Goal: Information Seeking & Learning: Learn about a topic

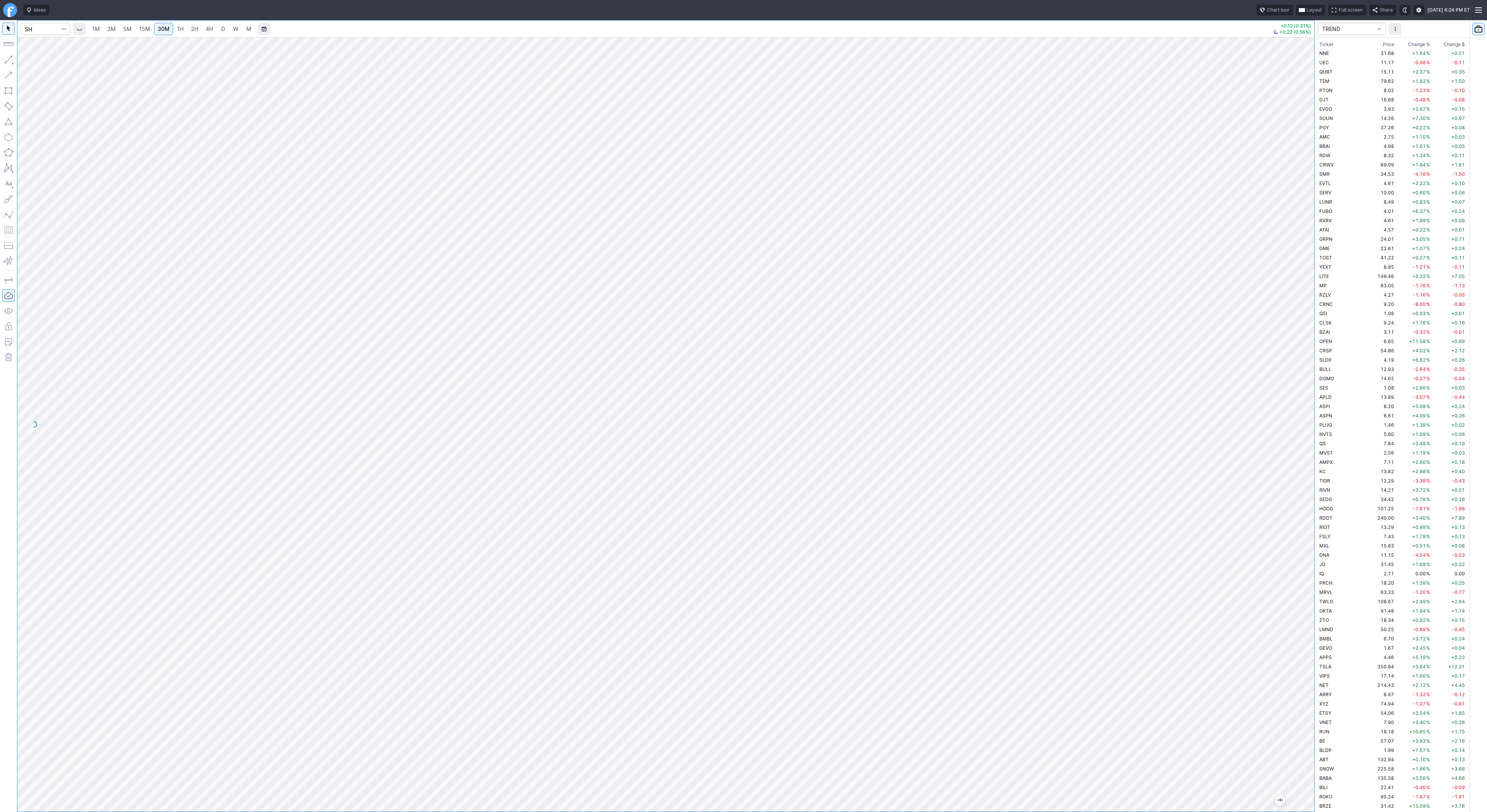
click at [30, 27] on input "Search" at bounding box center [45, 29] width 50 height 12
type input "@es"
click at [44, 45] on span "@ES" at bounding box center [40, 46] width 25 height 7
click at [117, 29] on link "3M" at bounding box center [111, 29] width 16 height 12
click at [94, 27] on span "1M" at bounding box center [95, 29] width 7 height 7
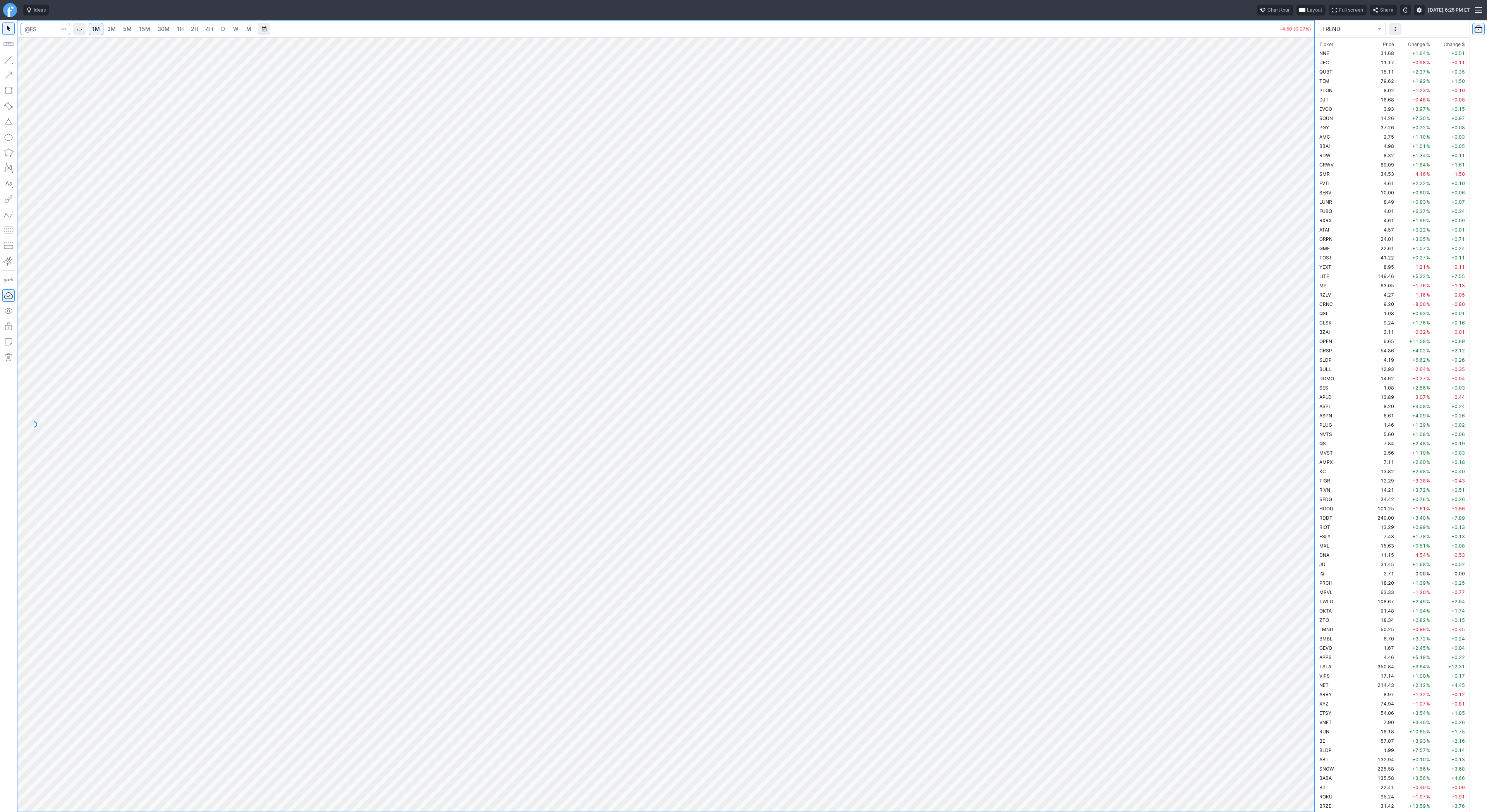
click at [39, 30] on input "Search" at bounding box center [45, 29] width 50 height 12
type input "@er2"
click at [41, 42] on button "@ER2 [PERSON_NAME] 2000 Futures" at bounding box center [106, 46] width 164 height 11
click at [195, 32] on span "2H" at bounding box center [194, 29] width 7 height 7
click at [23, 61] on span "button" at bounding box center [25, 61] width 5 height 11
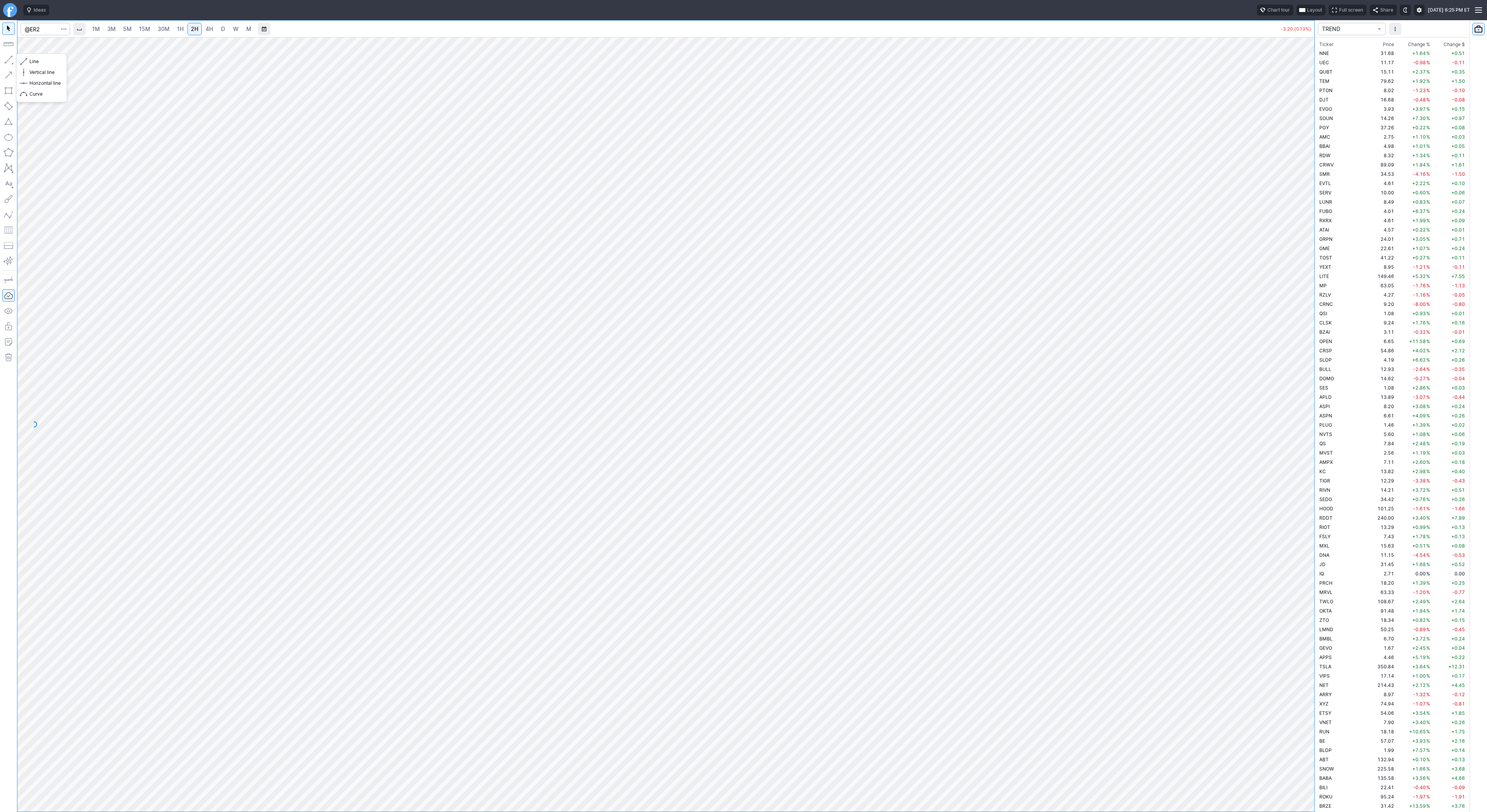
click at [8, 57] on button "button" at bounding box center [8, 59] width 12 height 12
click at [32, 61] on span "Line" at bounding box center [45, 61] width 31 height 7
click at [12, 59] on button "button" at bounding box center [8, 59] width 12 height 12
click at [10, 61] on button "button" at bounding box center [8, 59] width 12 height 12
click at [43, 60] on span "Line" at bounding box center [45, 61] width 31 height 7
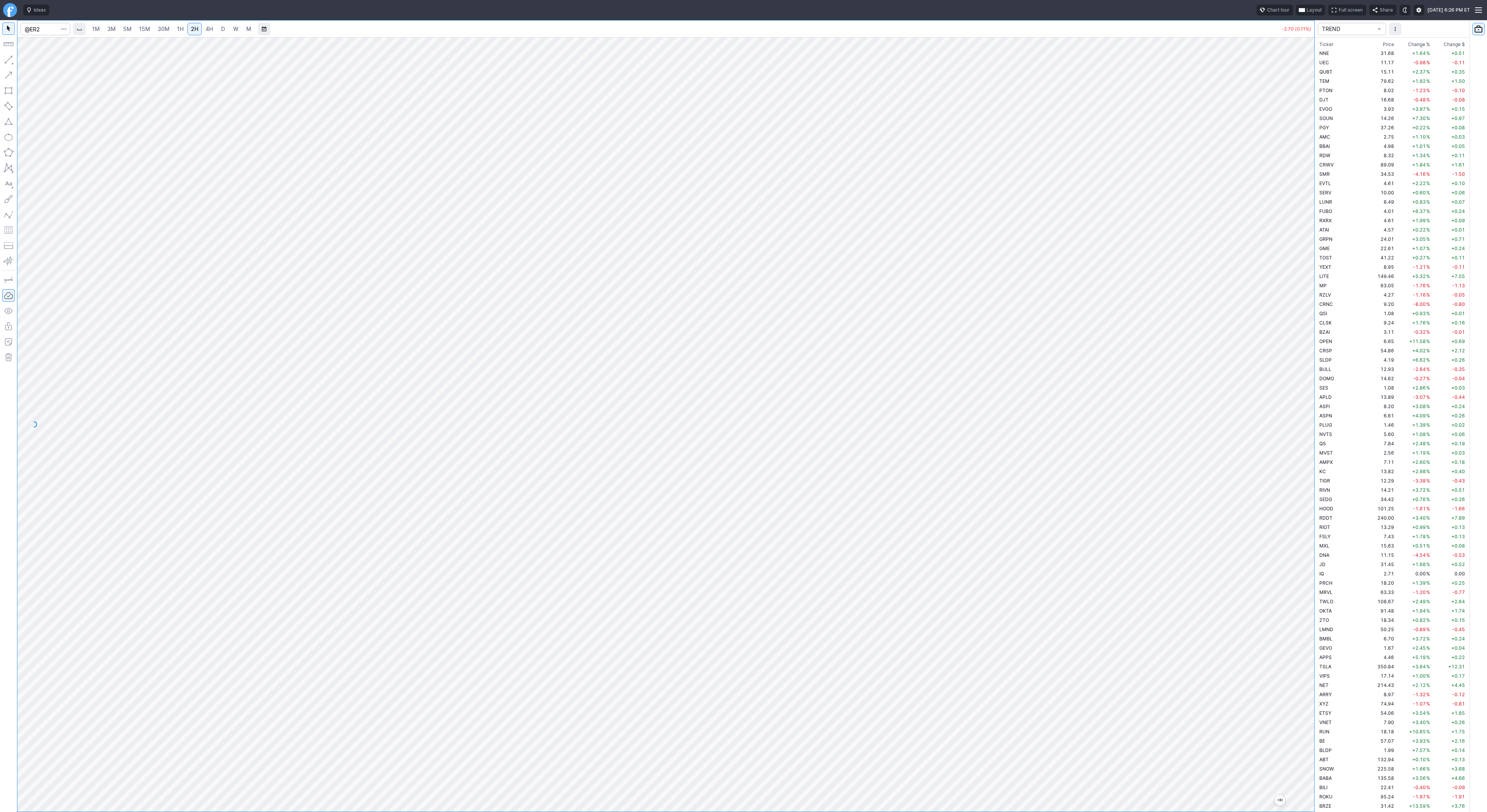
click at [116, 29] on link "3M" at bounding box center [111, 29] width 16 height 12
click at [44, 31] on input "Search" at bounding box center [45, 29] width 50 height 12
type input "@nq"
click at [59, 49] on button "@NQ Nasdaq 100 Futures" at bounding box center [106, 46] width 164 height 11
click at [183, 31] on link "1H" at bounding box center [180, 29] width 14 height 12
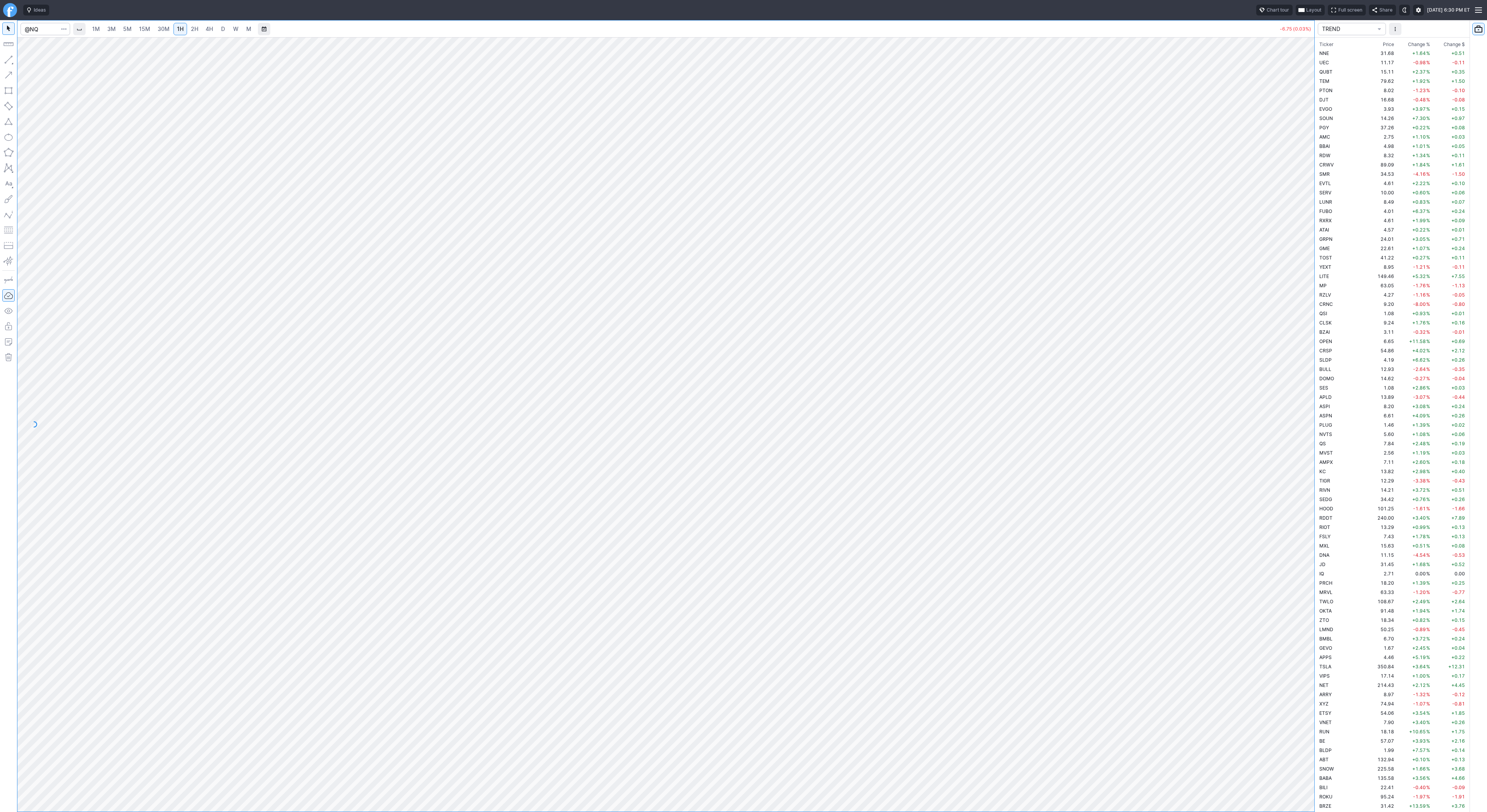
click at [115, 30] on link "3M" at bounding box center [111, 29] width 16 height 12
click at [5, 55] on button "button" at bounding box center [8, 59] width 12 height 12
click at [33, 60] on span "Line" at bounding box center [45, 61] width 31 height 7
click at [222, 29] on span "D" at bounding box center [223, 29] width 4 height 7
drag, startPoint x: 1306, startPoint y: 321, endPoint x: 1302, endPoint y: 84, distance: 237.0
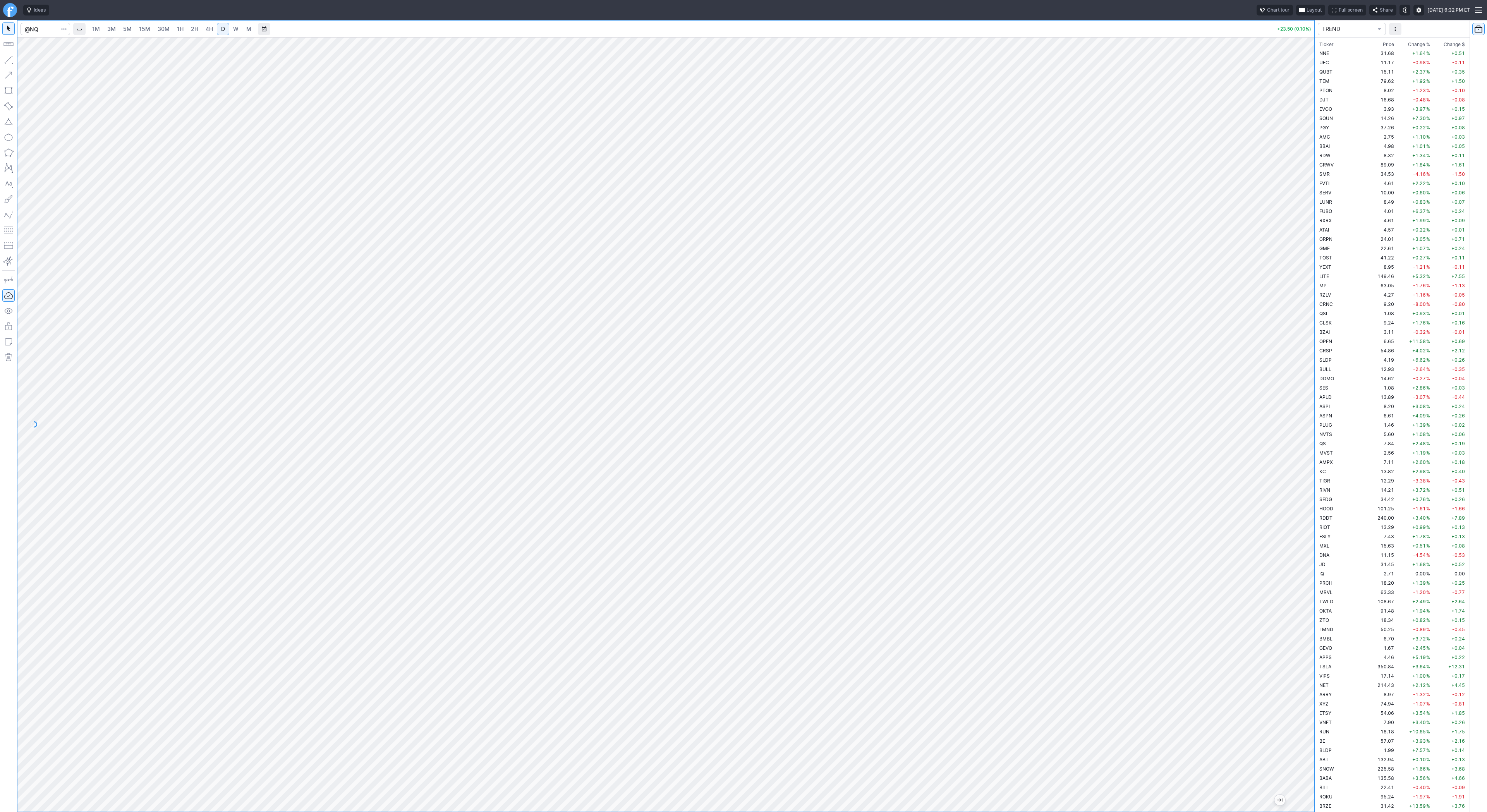
click at [1302, 84] on div at bounding box center [1306, 423] width 16 height 755
click at [202, 27] on link "4H" at bounding box center [209, 29] width 14 height 12
click at [220, 29] on span "D" at bounding box center [223, 29] width 5 height 7
click at [210, 34] on link "4H" at bounding box center [209, 29] width 14 height 12
click at [5, 61] on button "button" at bounding box center [8, 59] width 12 height 12
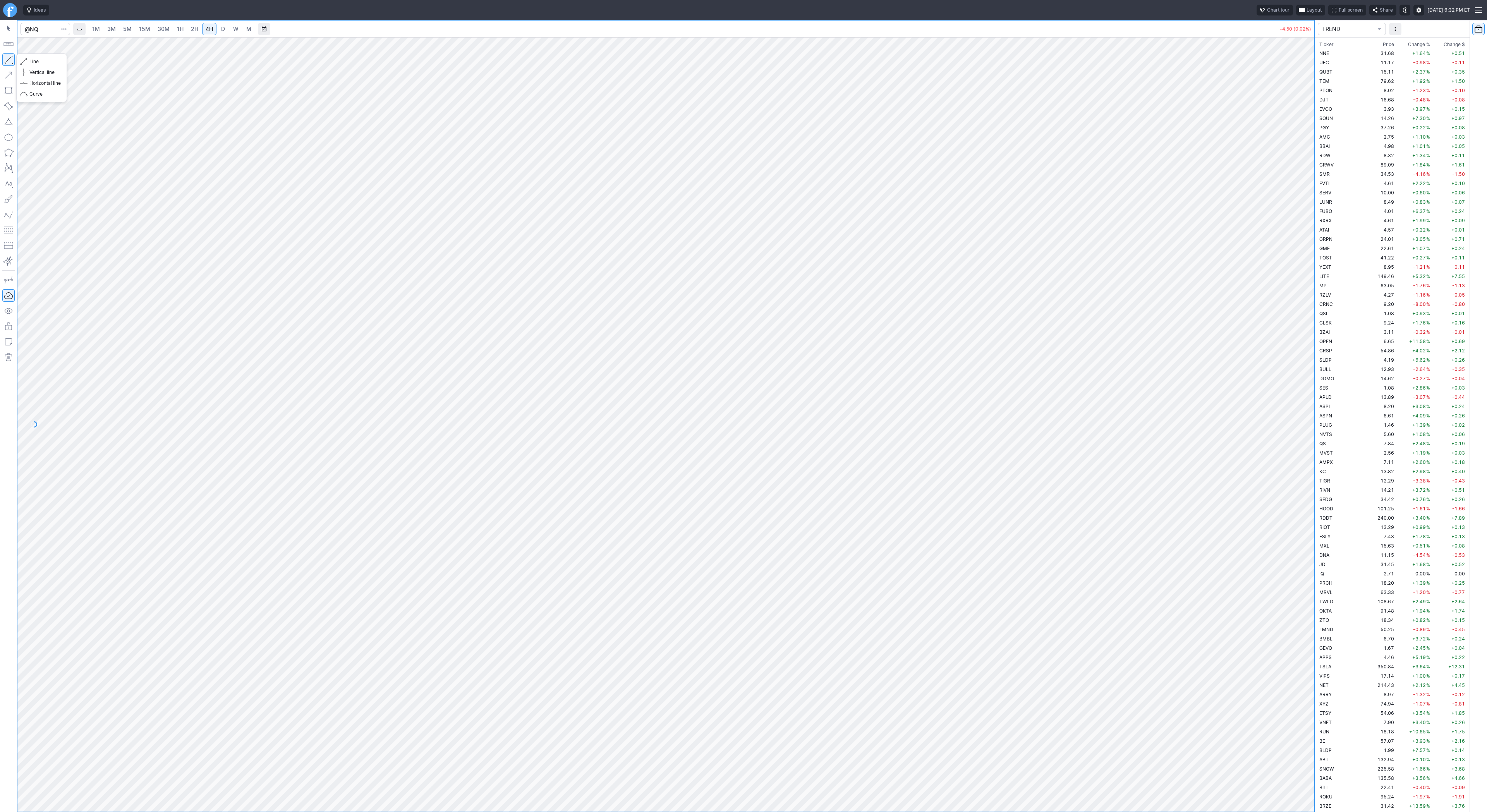
click at [6, 58] on button "button" at bounding box center [8, 59] width 12 height 12
click at [8, 61] on button "button" at bounding box center [8, 59] width 12 height 12
click at [10, 59] on button "button" at bounding box center [8, 59] width 12 height 12
click at [7, 60] on button "button" at bounding box center [8, 59] width 12 height 12
click at [8, 61] on button "button" at bounding box center [8, 59] width 12 height 12
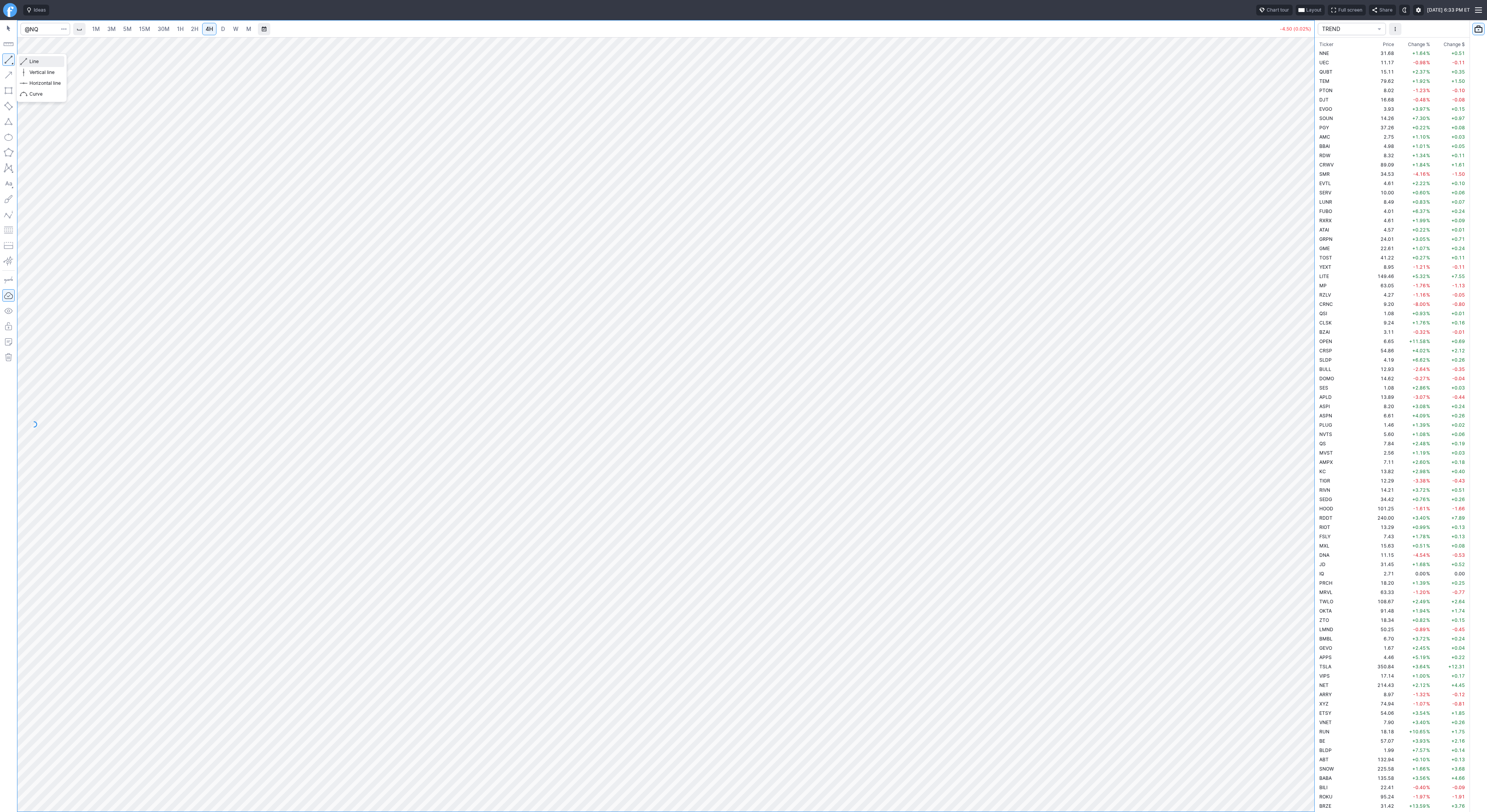
click at [33, 61] on span "Line" at bounding box center [45, 61] width 31 height 7
click at [5, 59] on button "button" at bounding box center [8, 59] width 12 height 12
click at [10, 59] on button "button" at bounding box center [8, 59] width 12 height 12
click at [27, 63] on button "Line" at bounding box center [42, 61] width 45 height 11
click at [183, 26] on link "1H" at bounding box center [180, 29] width 14 height 12
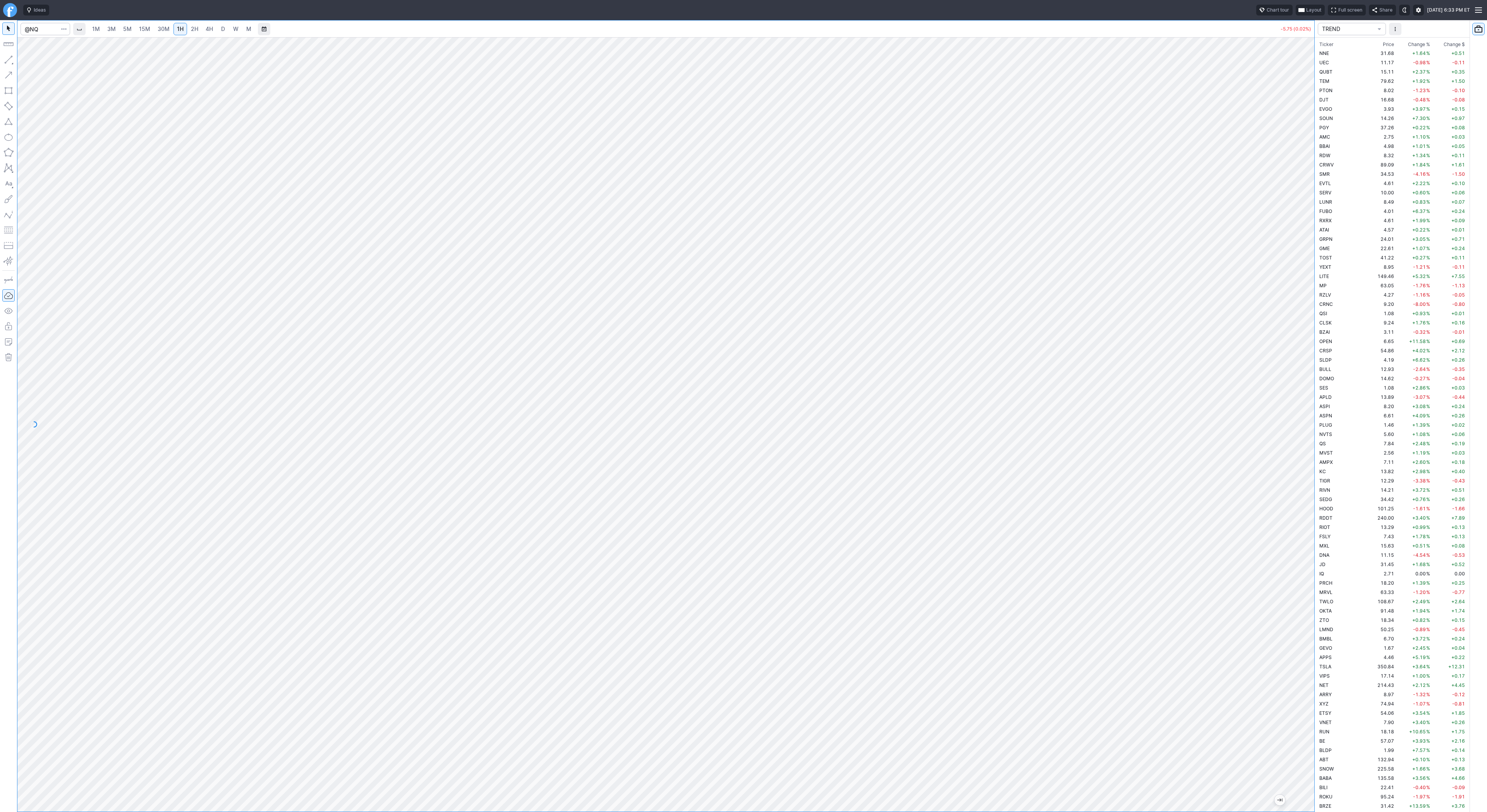
click at [130, 31] on span "5M" at bounding box center [127, 29] width 8 height 7
click at [39, 62] on span "Line" at bounding box center [45, 61] width 31 height 7
click at [11, 62] on button "button" at bounding box center [8, 59] width 12 height 12
click at [4, 57] on button "button" at bounding box center [8, 59] width 12 height 12
click at [7, 57] on button "button" at bounding box center [8, 59] width 12 height 12
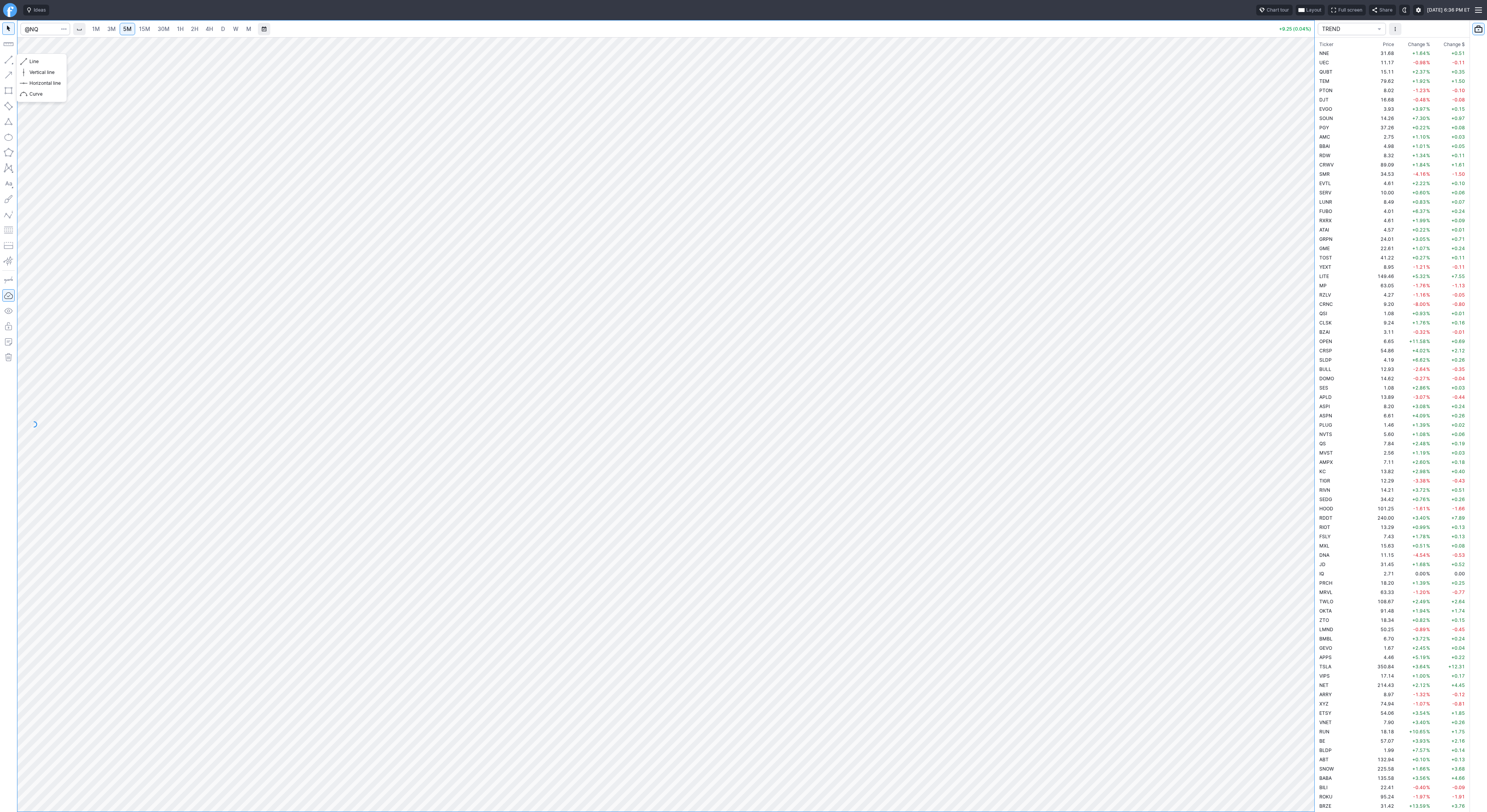
click at [9, 59] on button "button" at bounding box center [8, 59] width 12 height 12
click at [48, 63] on span "Line" at bounding box center [45, 61] width 31 height 7
click at [47, 28] on input "Search" at bounding box center [45, 29] width 50 height 12
type input "@es"
click at [27, 61] on span "button" at bounding box center [25, 61] width 5 height 11
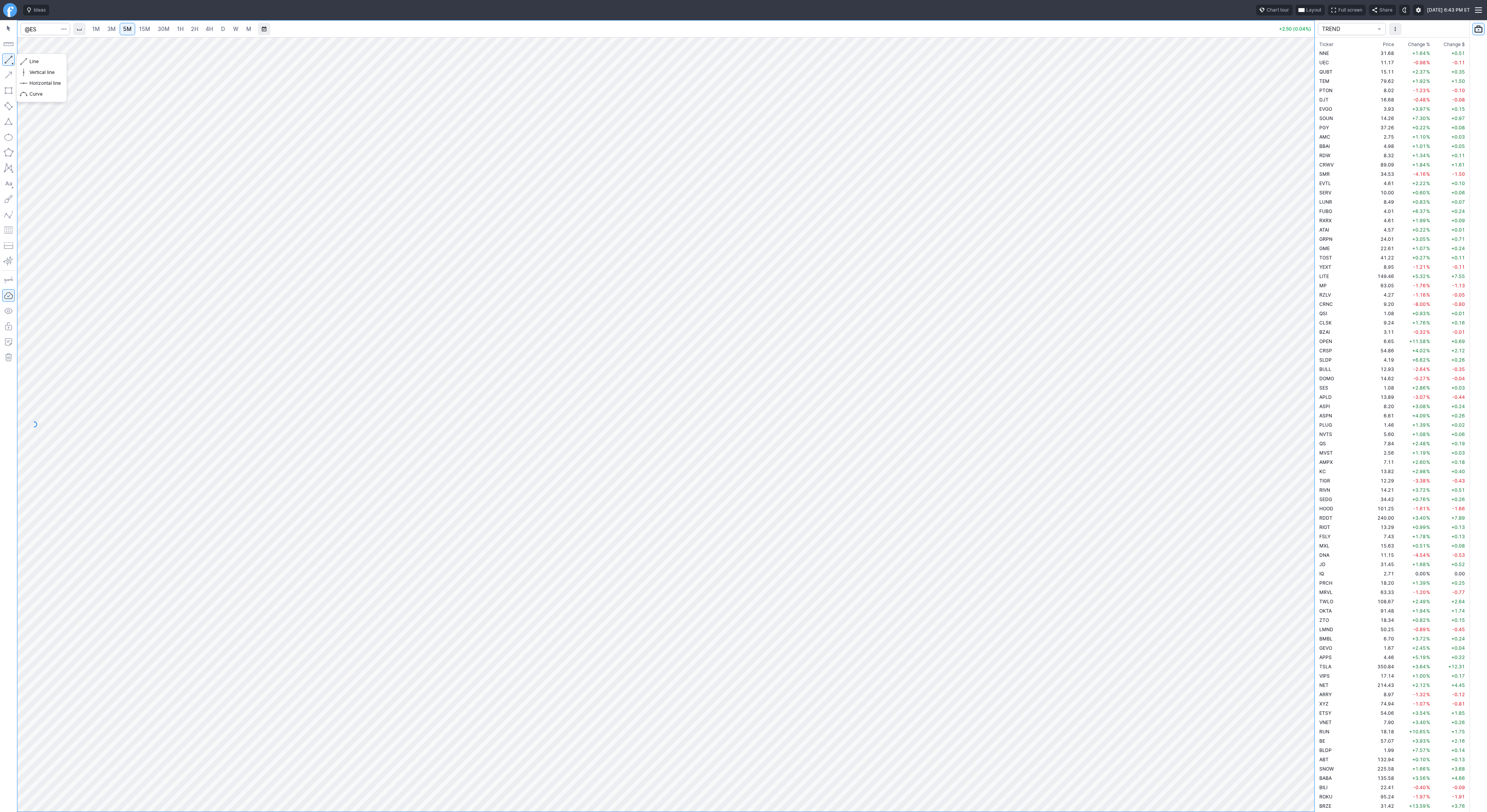
click at [12, 58] on button "button" at bounding box center [8, 59] width 12 height 12
drag, startPoint x: 7, startPoint y: 55, endPoint x: 36, endPoint y: 84, distance: 41.0
click at [8, 57] on button "button" at bounding box center [8, 59] width 12 height 12
click at [37, 61] on span "Line" at bounding box center [45, 61] width 31 height 7
click at [191, 29] on span "2H" at bounding box center [194, 29] width 7 height 7
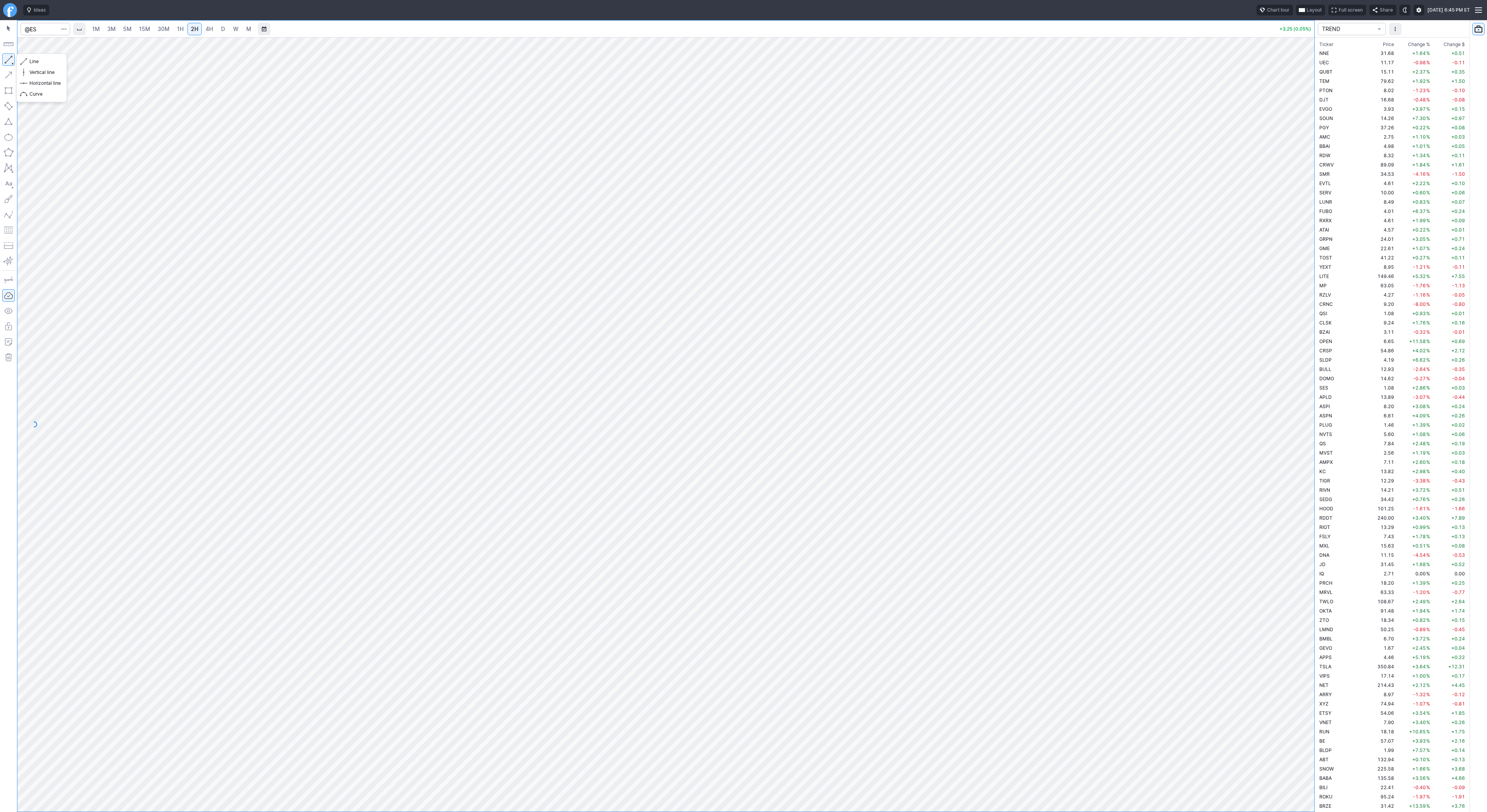
click at [7, 63] on button "button" at bounding box center [8, 59] width 12 height 12
click at [8, 62] on button "button" at bounding box center [8, 59] width 12 height 12
drag, startPoint x: 8, startPoint y: 61, endPoint x: 38, endPoint y: 84, distance: 37.8
click at [8, 61] on button "button" at bounding box center [8, 59] width 12 height 12
click at [10, 61] on button "button" at bounding box center [8, 59] width 12 height 12
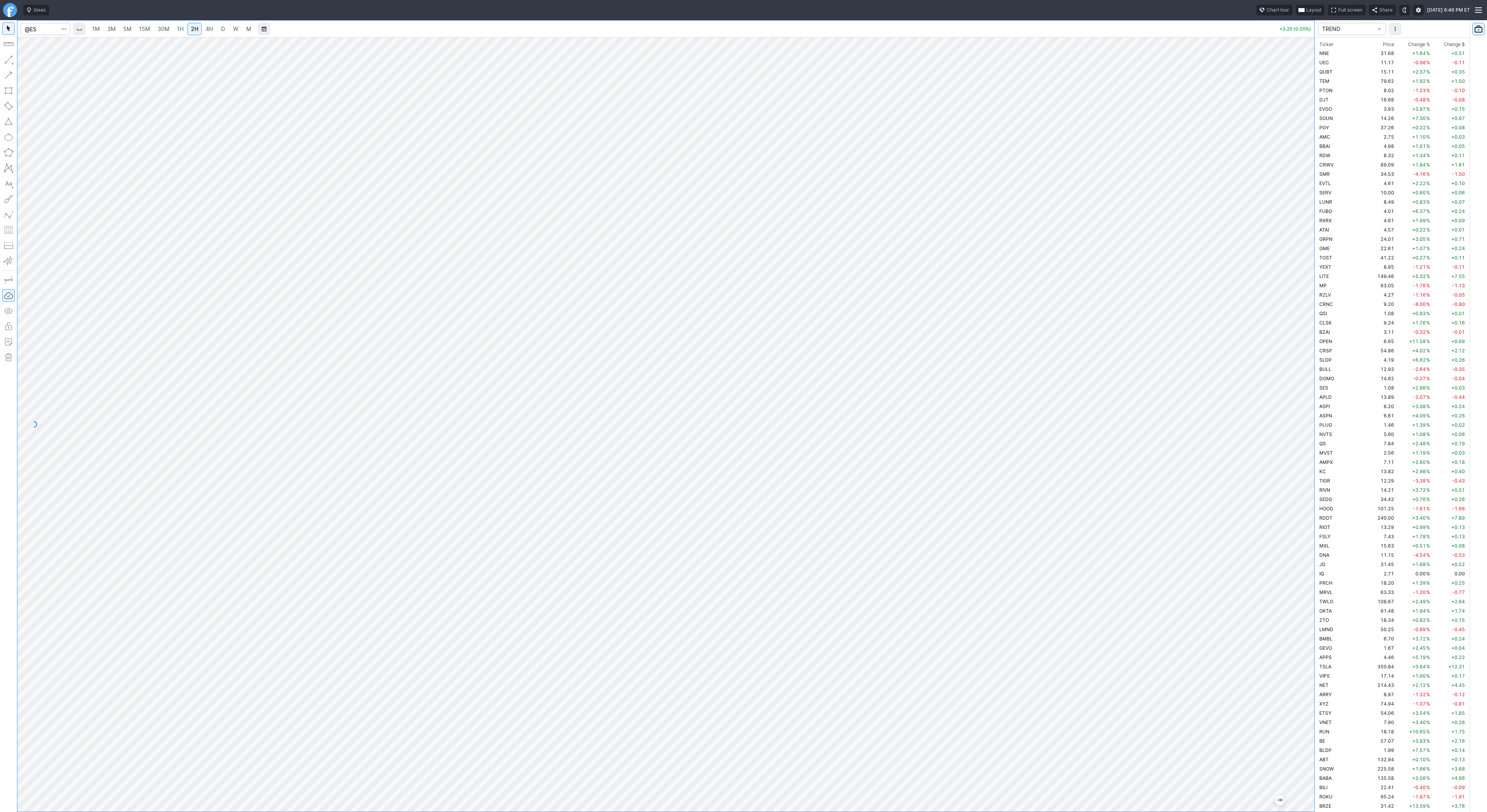
click at [127, 30] on span "5M" at bounding box center [127, 29] width 8 height 7
click at [217, 29] on link "D" at bounding box center [223, 29] width 12 height 12
click at [110, 29] on span "3M" at bounding box center [111, 29] width 8 height 7
click at [142, 30] on span "15M" at bounding box center [145, 29] width 11 height 7
click at [159, 29] on span "30M" at bounding box center [164, 29] width 12 height 7
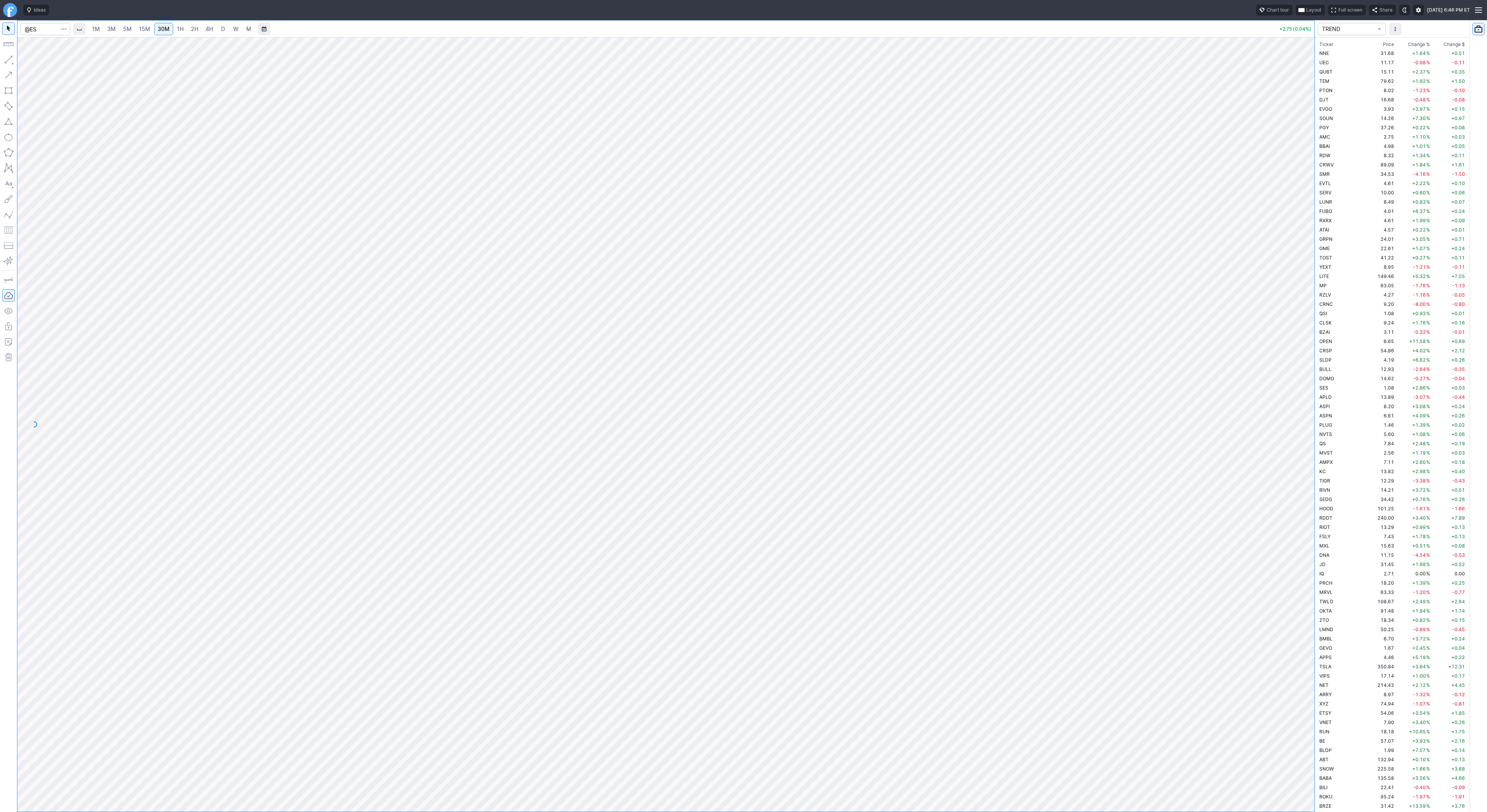
click at [177, 29] on span "1H" at bounding box center [181, 29] width 7 height 7
click at [104, 27] on link "3M" at bounding box center [111, 29] width 16 height 12
click at [184, 27] on link "1H" at bounding box center [180, 29] width 14 height 12
click at [116, 33] on link "3M" at bounding box center [111, 29] width 16 height 12
click at [46, 30] on input "Search" at bounding box center [45, 29] width 50 height 12
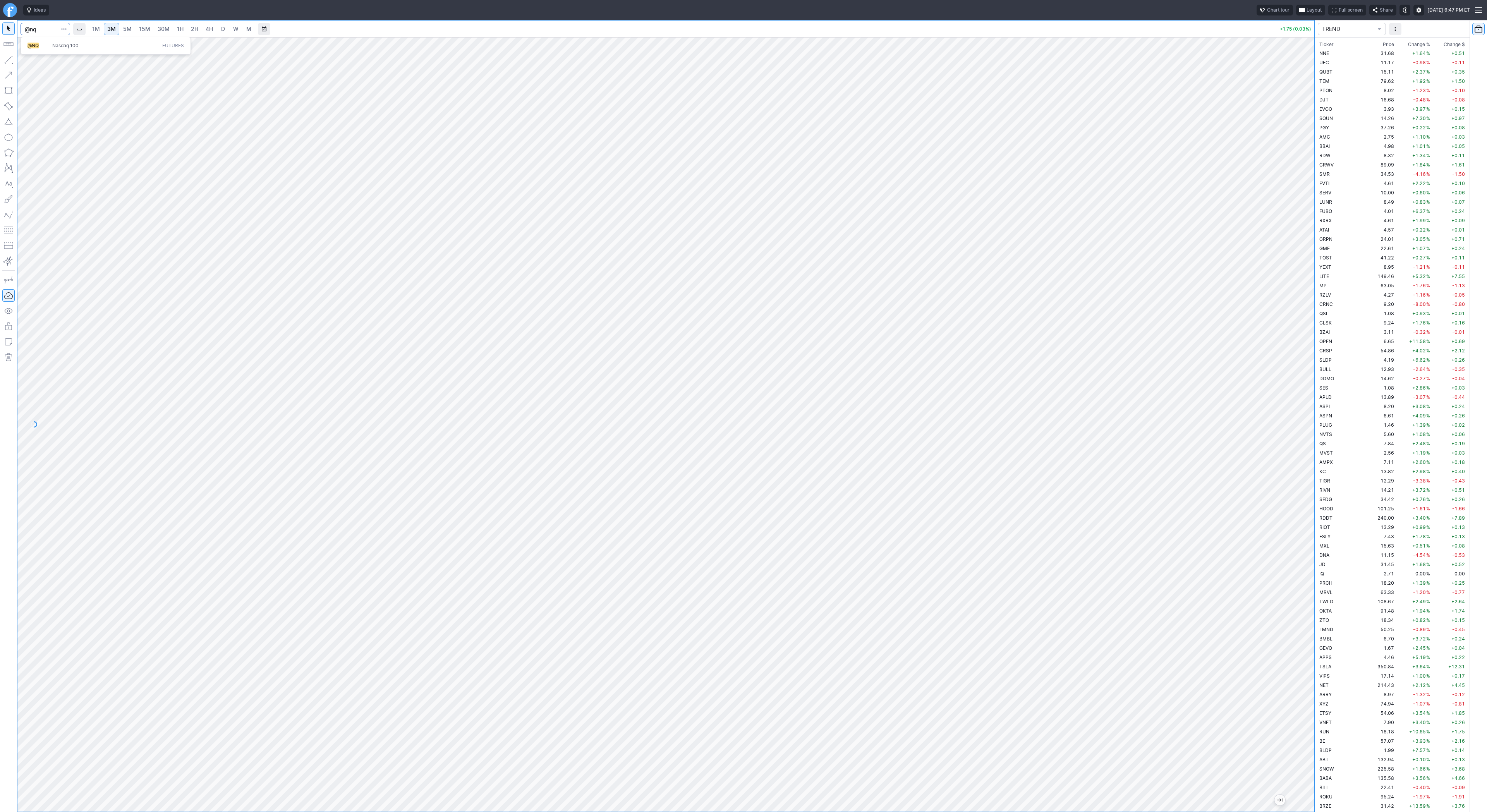
type input "@nq"
click at [207, 33] on span "4H" at bounding box center [209, 29] width 7 height 7
click at [1312, 350] on div at bounding box center [666, 425] width 1297 height 775
click at [16, 57] on div at bounding box center [8, 417] width 17 height 792
drag, startPoint x: 32, startPoint y: 61, endPoint x: 65, endPoint y: 80, distance: 38.1
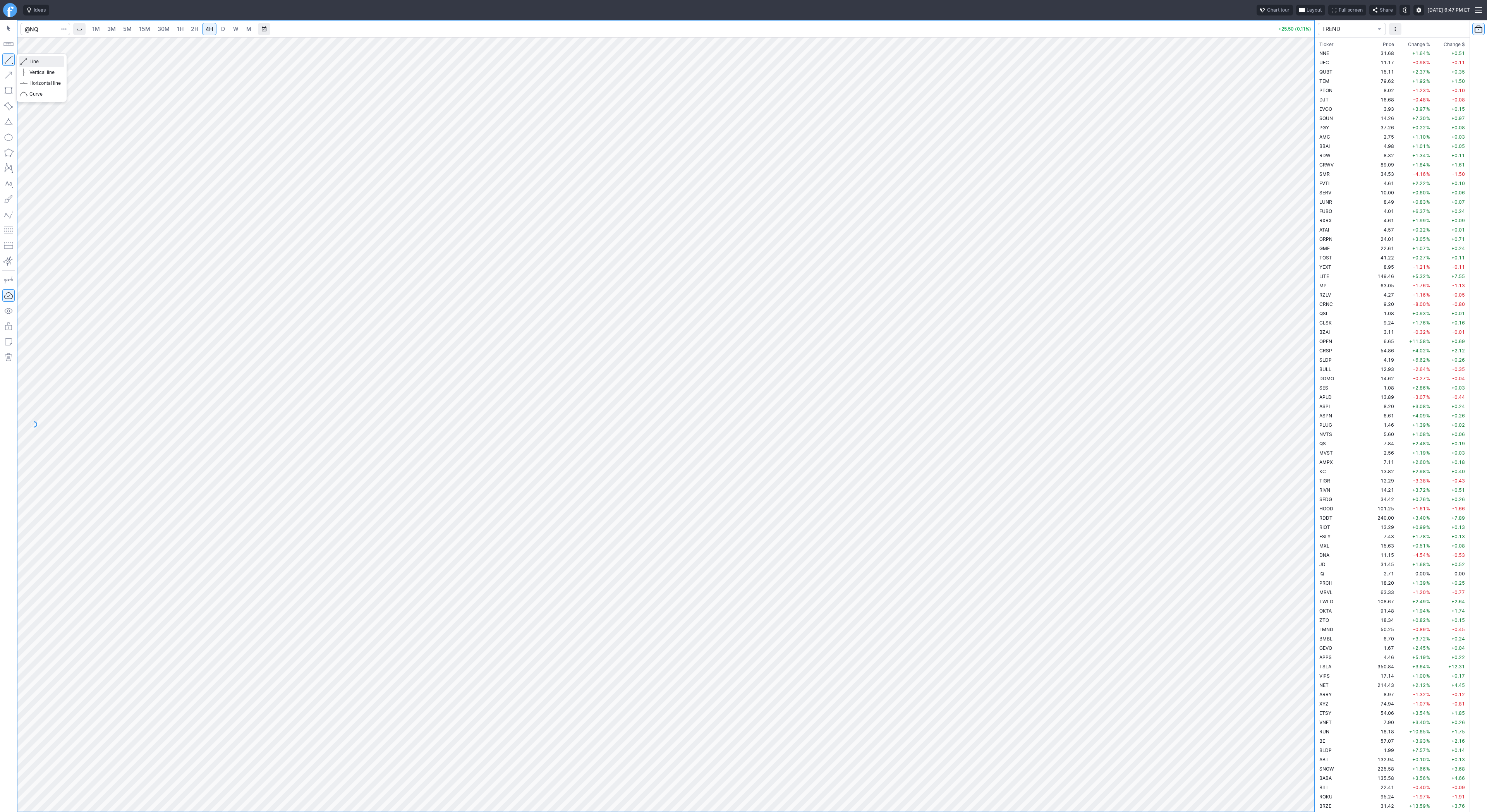
click at [32, 61] on span "Line" at bounding box center [45, 61] width 31 height 7
drag, startPoint x: 7, startPoint y: 60, endPoint x: 35, endPoint y: 82, distance: 35.6
click at [7, 60] on button "button" at bounding box center [8, 59] width 12 height 12
click at [4, 57] on button "button" at bounding box center [8, 59] width 12 height 12
click at [10, 57] on button "button" at bounding box center [8, 59] width 12 height 12
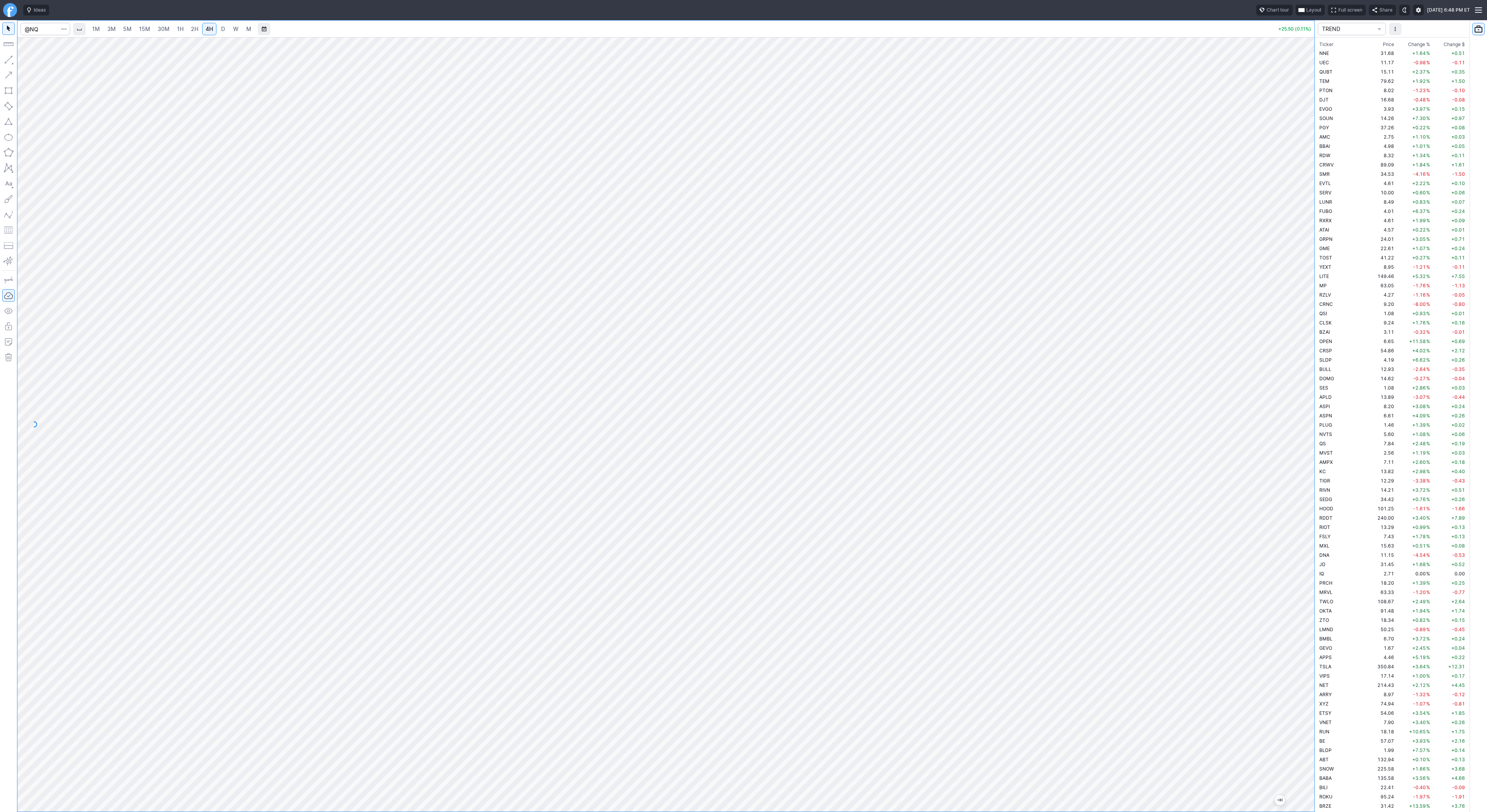
click at [179, 29] on span "1H" at bounding box center [181, 29] width 7 height 7
click at [221, 31] on span "D" at bounding box center [223, 29] width 4 height 7
click at [167, 29] on span "30M" at bounding box center [164, 29] width 12 height 7
click at [187, 27] on link "2H" at bounding box center [194, 29] width 14 height 12
click at [211, 29] on span "4H" at bounding box center [209, 29] width 7 height 7
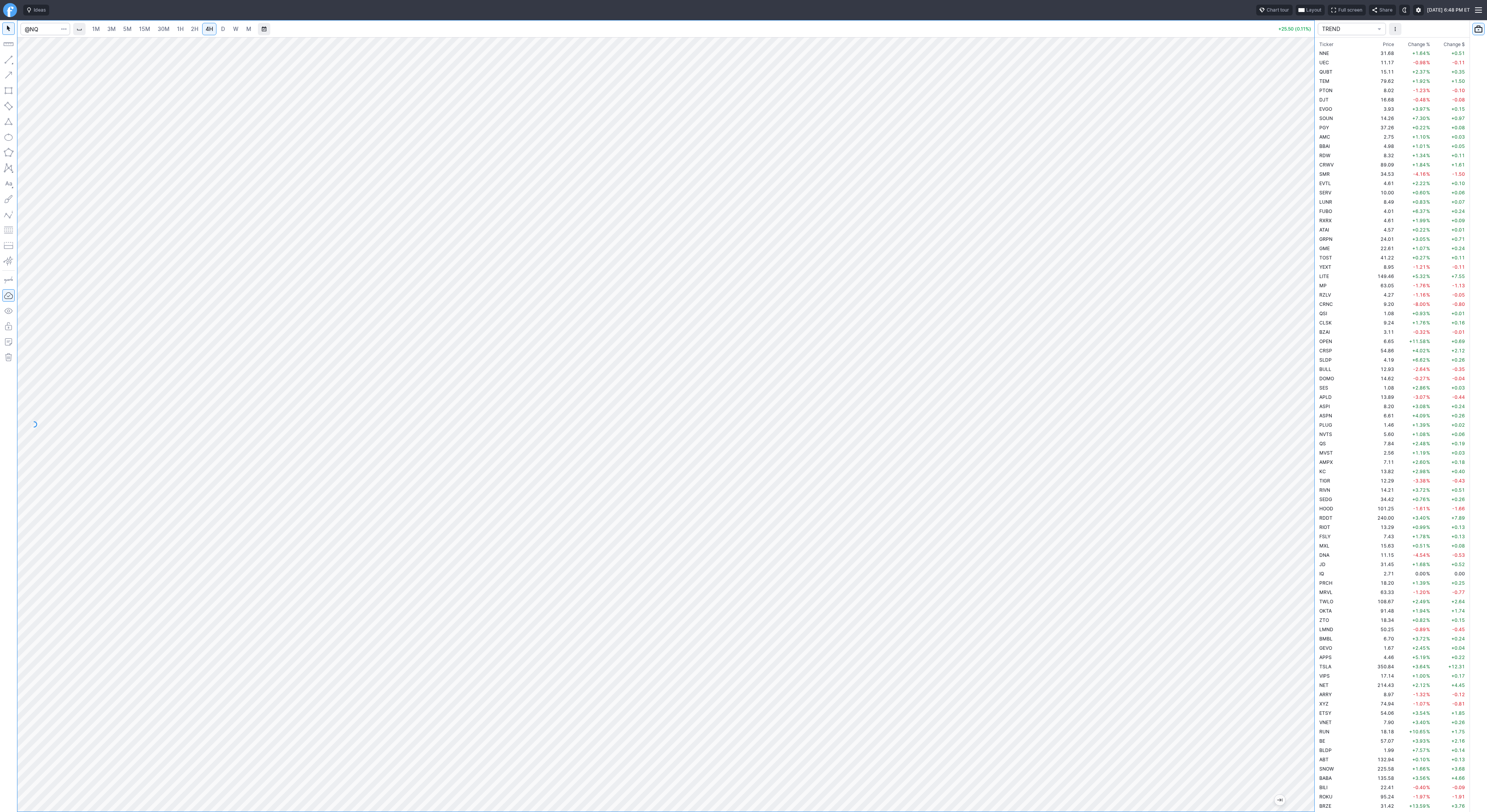
click at [5, 57] on button "button" at bounding box center [8, 59] width 12 height 12
drag, startPoint x: 13, startPoint y: 57, endPoint x: 16, endPoint y: 93, distance: 36.1
click at [13, 59] on button "button" at bounding box center [8, 59] width 12 height 12
click at [109, 29] on span "3M" at bounding box center [111, 29] width 8 height 7
click at [206, 32] on span "4H" at bounding box center [209, 29] width 7 height 7
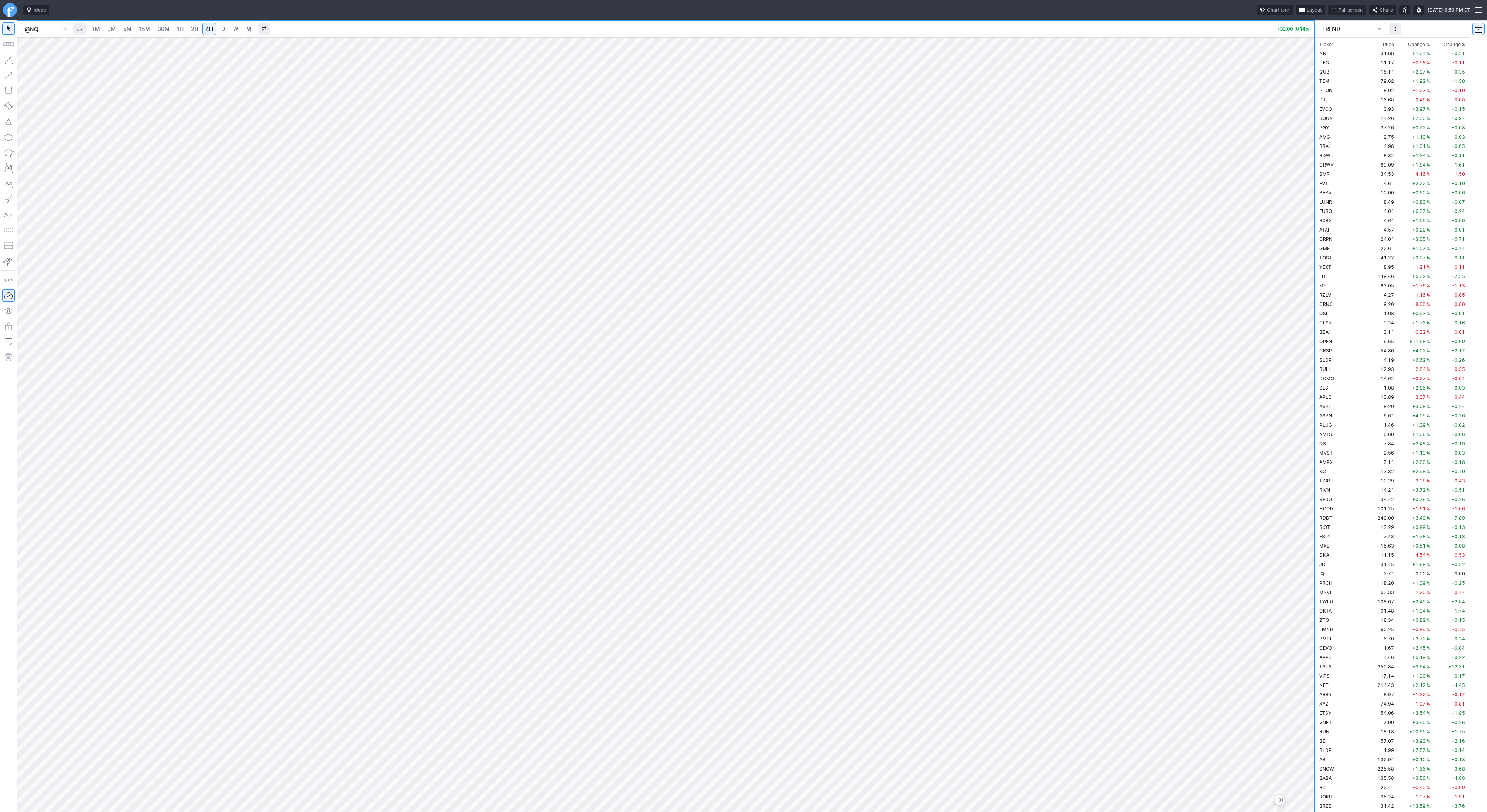
click at [221, 25] on span "D" at bounding box center [223, 29] width 4 height 7
click at [12, 59] on button "button" at bounding box center [8, 59] width 12 height 12
click at [209, 31] on span "4H" at bounding box center [209, 29] width 7 height 7
click at [221, 29] on span "D" at bounding box center [223, 29] width 4 height 7
click at [8, 55] on button "button" at bounding box center [8, 59] width 12 height 12
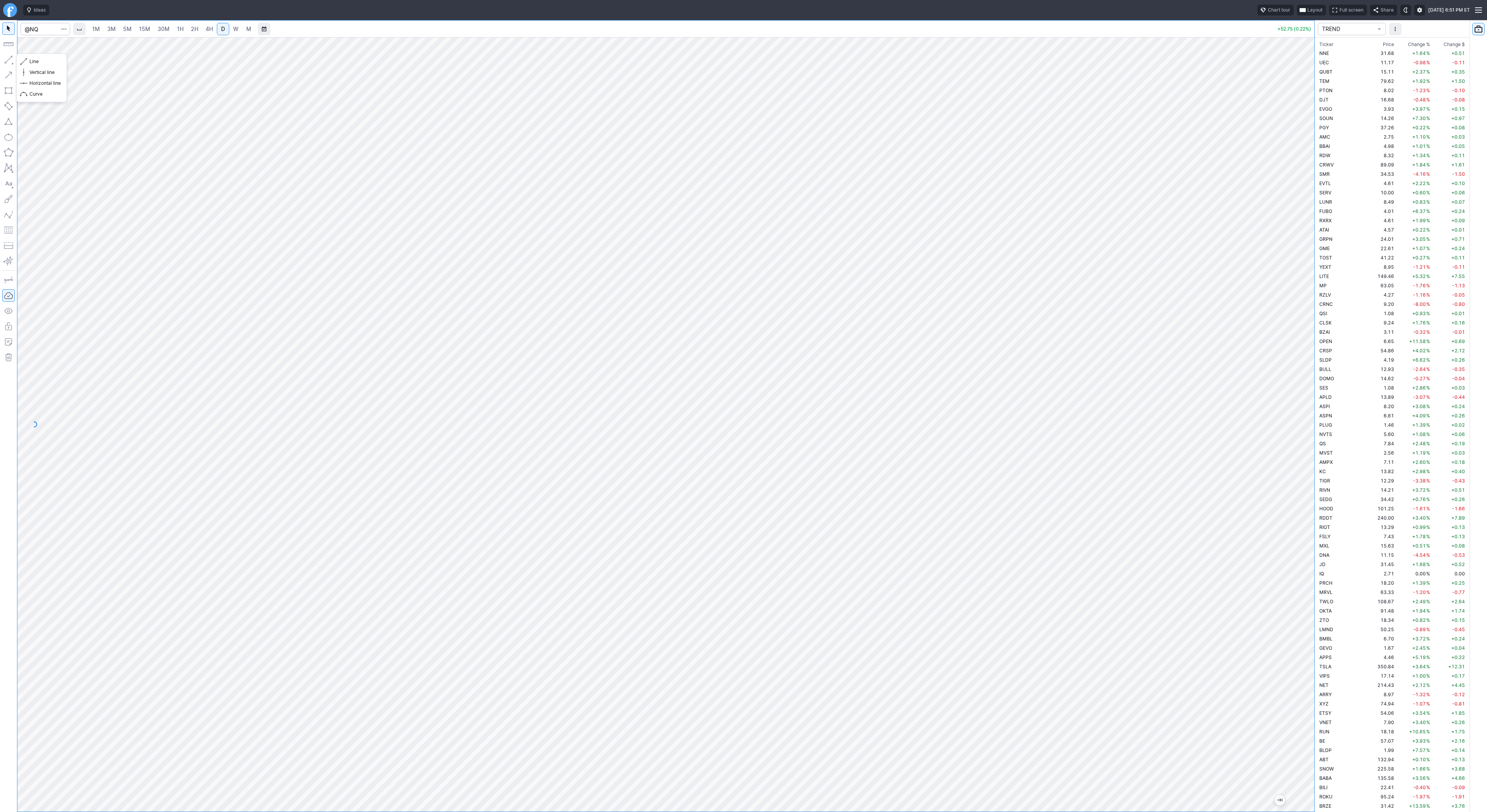
click at [5, 60] on button "button" at bounding box center [8, 59] width 12 height 12
click at [7, 59] on button "button" at bounding box center [8, 59] width 12 height 12
click at [6, 60] on button "button" at bounding box center [8, 59] width 12 height 12
click at [150, 30] on link "15M" at bounding box center [145, 29] width 18 height 12
click at [212, 29] on link "4H" at bounding box center [209, 29] width 14 height 12
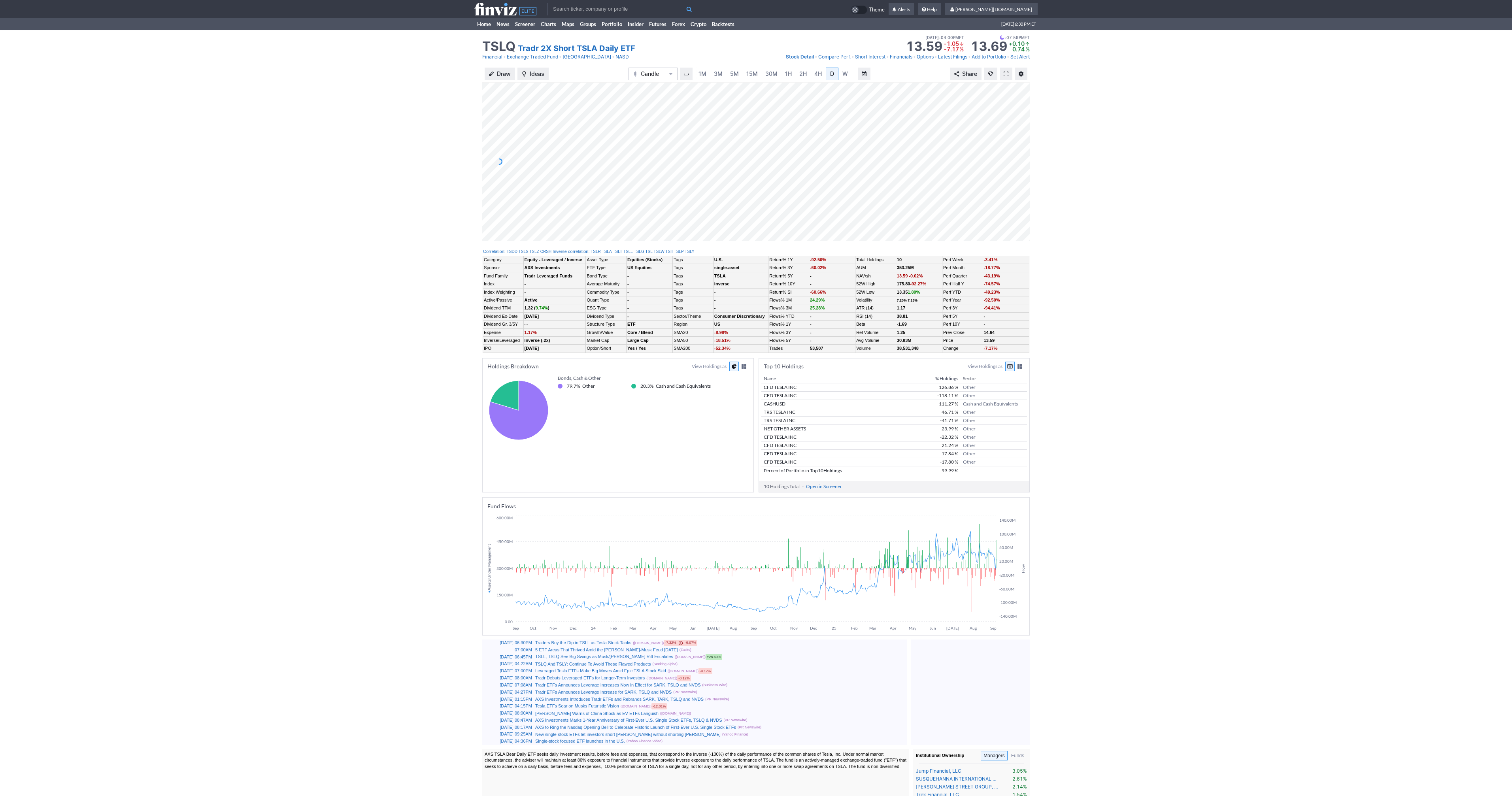
scroll to position [0, 8]
